Goal: Find specific page/section: Find specific page/section

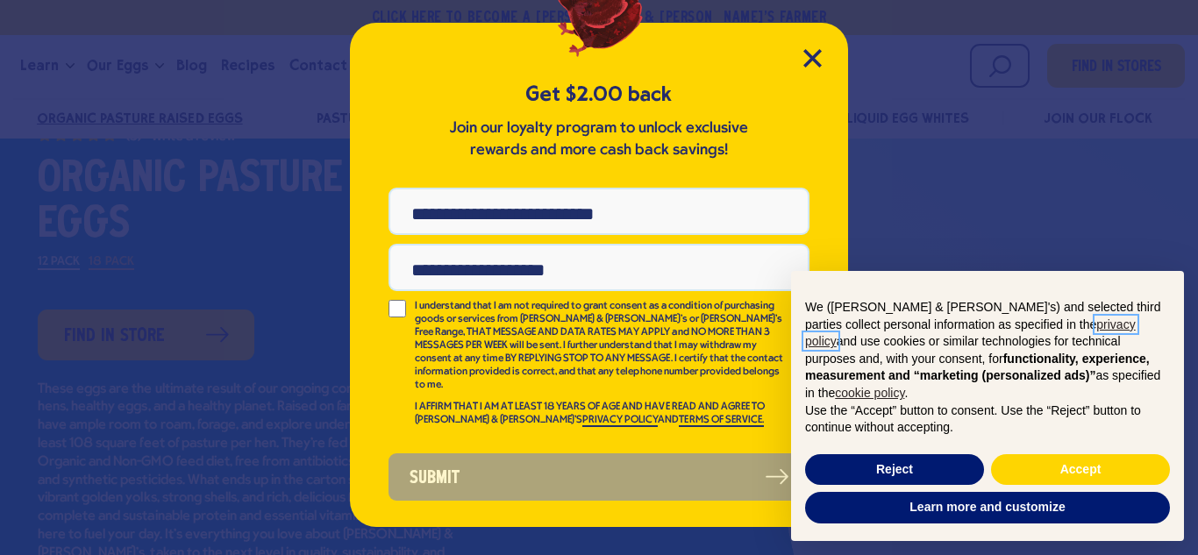
scroll to position [127, 0]
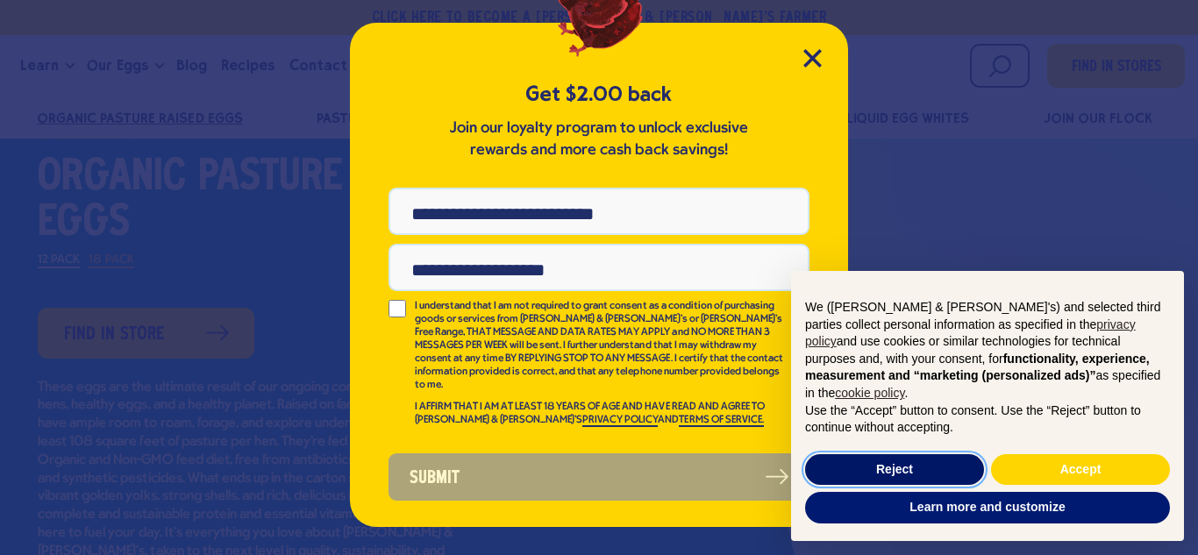
click at [897, 459] on button "Reject" at bounding box center [894, 470] width 179 height 32
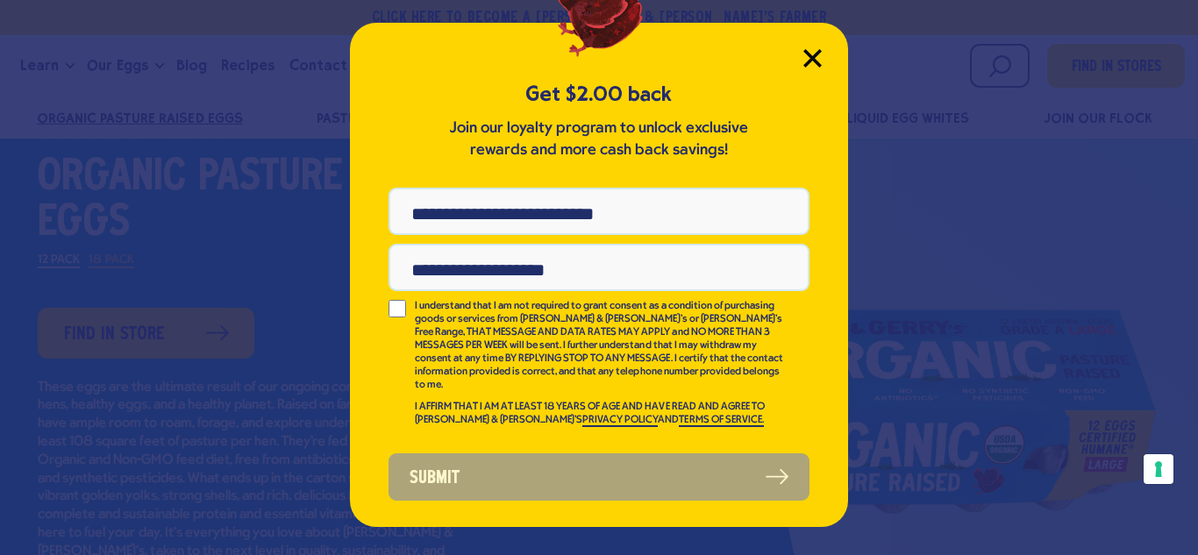
click at [815, 62] on icon "Close Modal" at bounding box center [812, 58] width 16 height 16
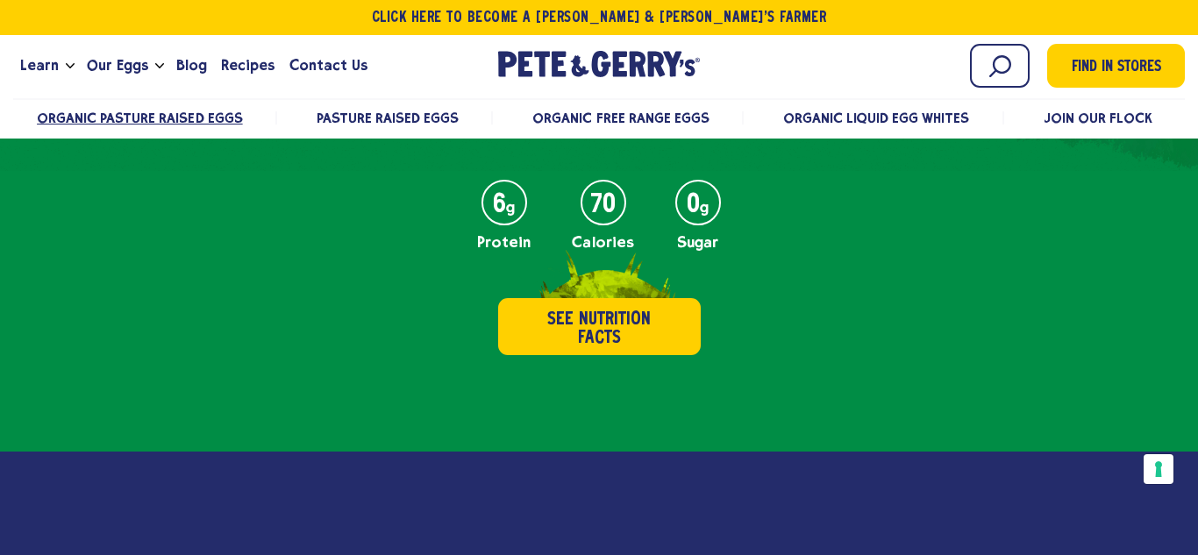
scroll to position [231, 0]
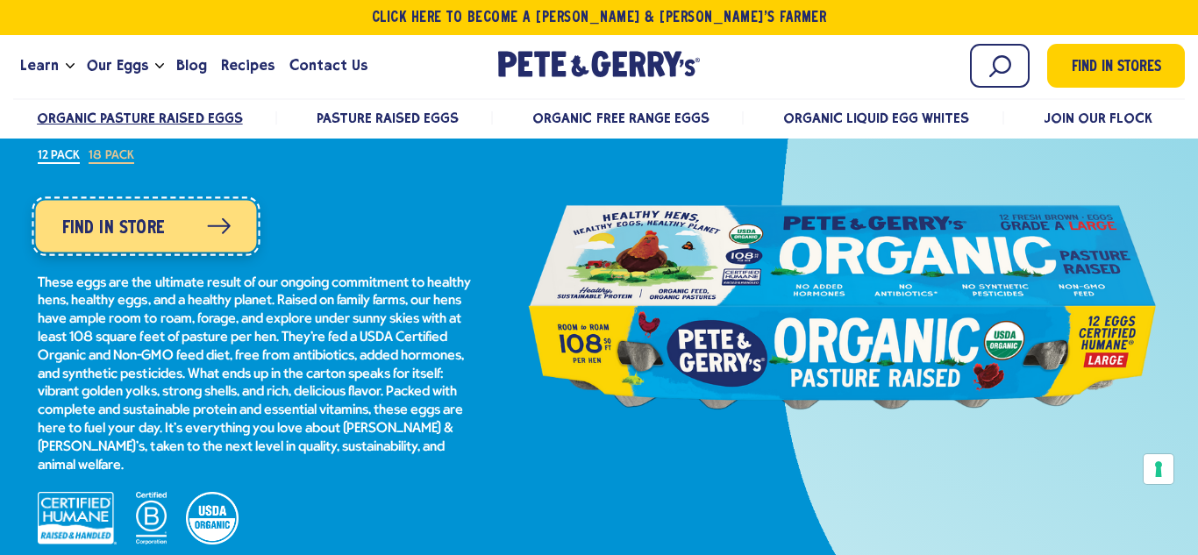
click at [227, 224] on icon at bounding box center [219, 226] width 22 height 14
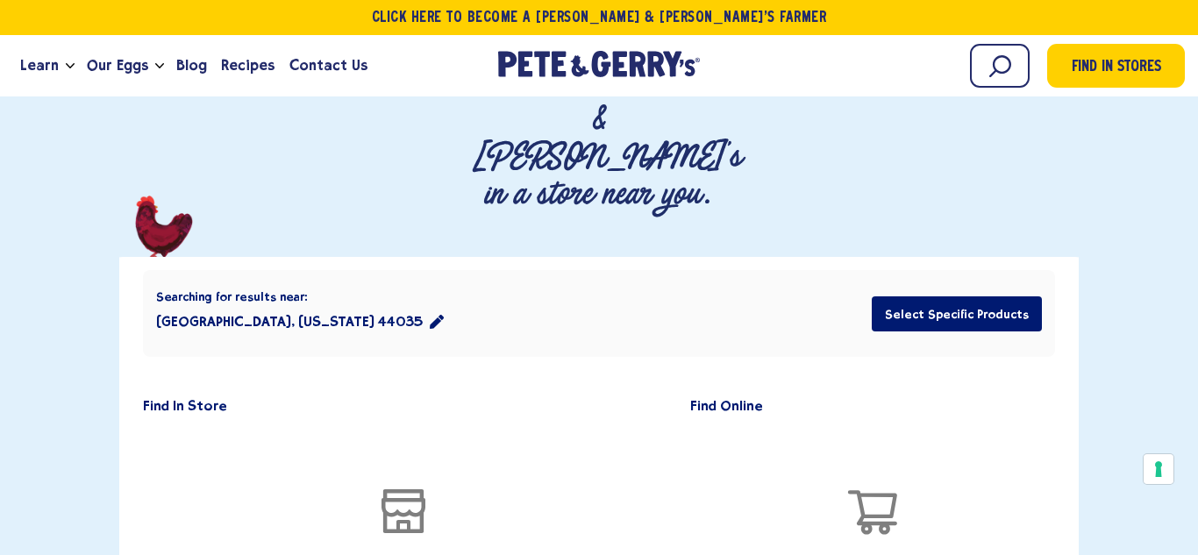
scroll to position [238, 0]
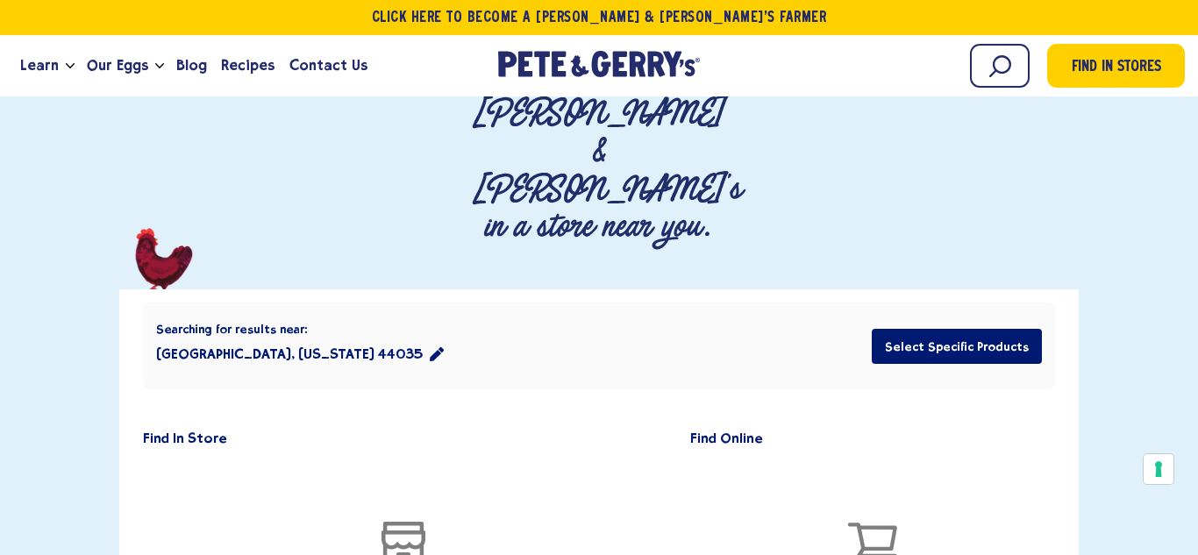
click at [265, 337] on button "Elyria, Ohio 44035" at bounding box center [300, 354] width 288 height 35
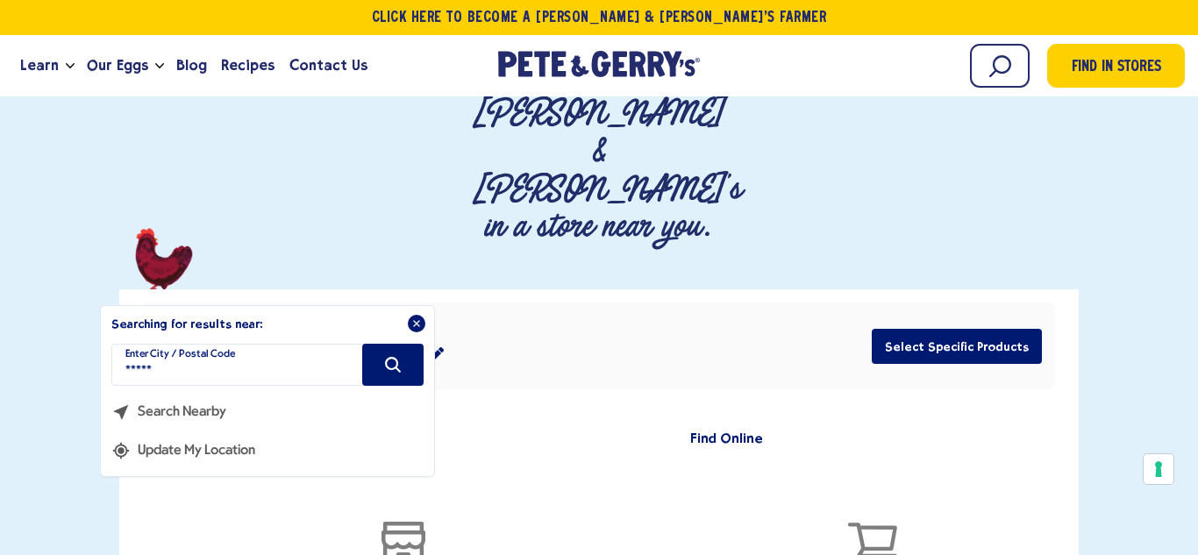
drag, startPoint x: 281, startPoint y: 252, endPoint x: 9, endPoint y: 236, distance: 272.3
click at [9, 236] on div "Where To Buy Find Pete & Gerry's in a store near you." at bounding box center [599, 394] width 1198 height 799
type input "*****"
click at [381, 344] on button "Search" at bounding box center [392, 365] width 61 height 42
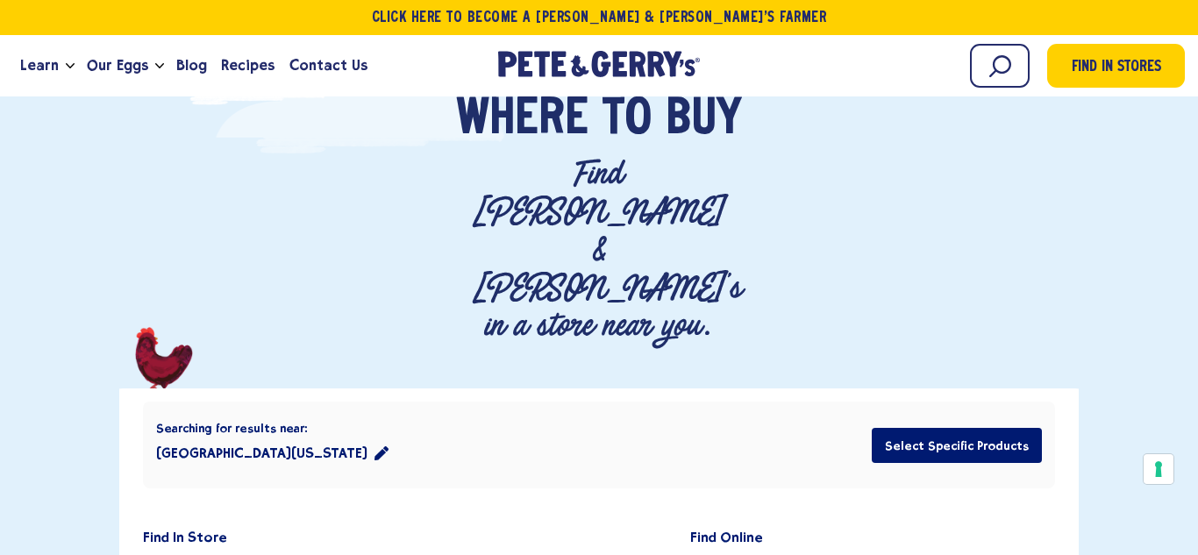
scroll to position [0, 0]
